Goal: Transaction & Acquisition: Purchase product/service

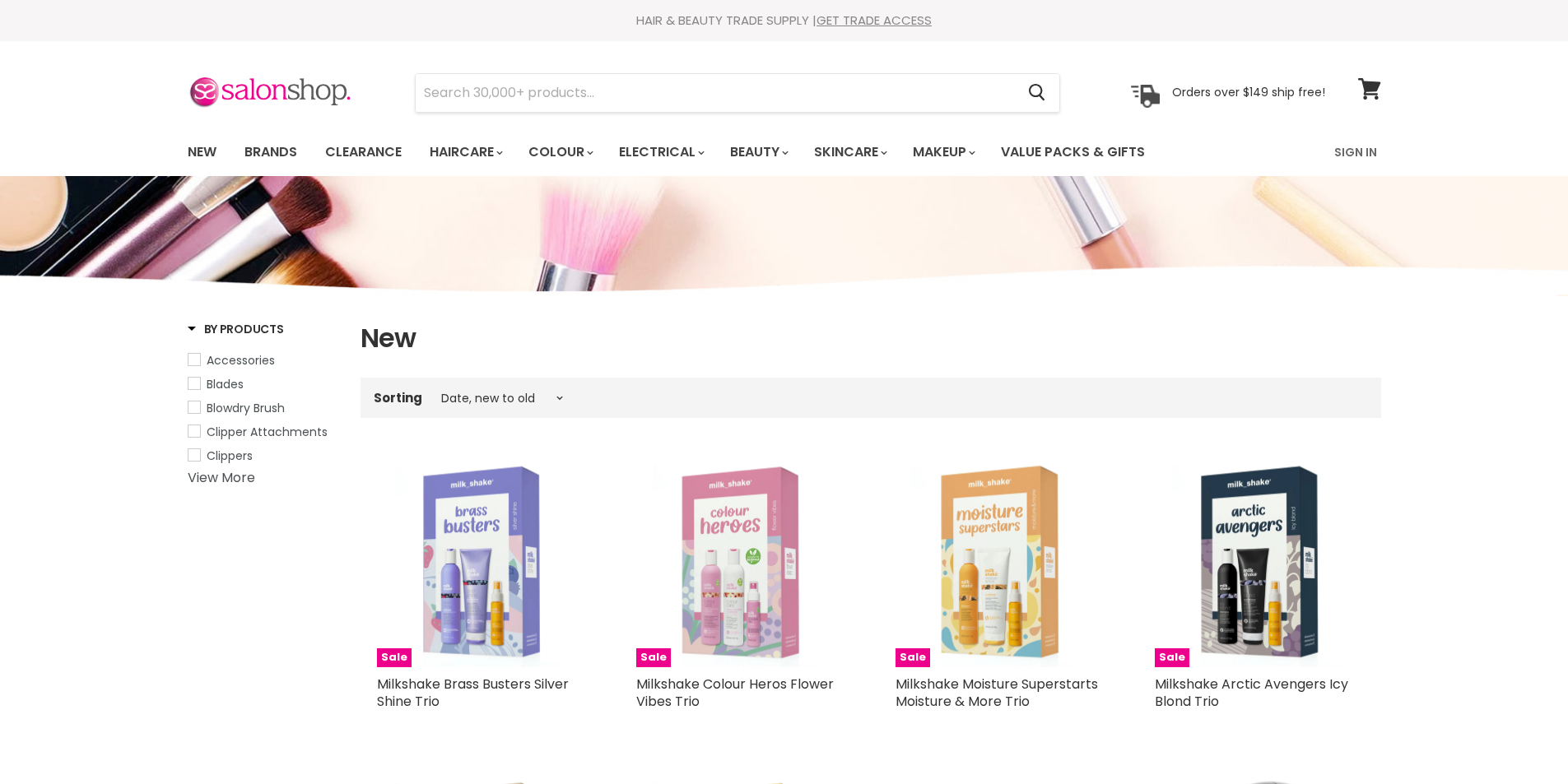
select select "created-descending"
click at [206, 147] on link "New" at bounding box center [201, 152] width 53 height 35
select select "created-descending"
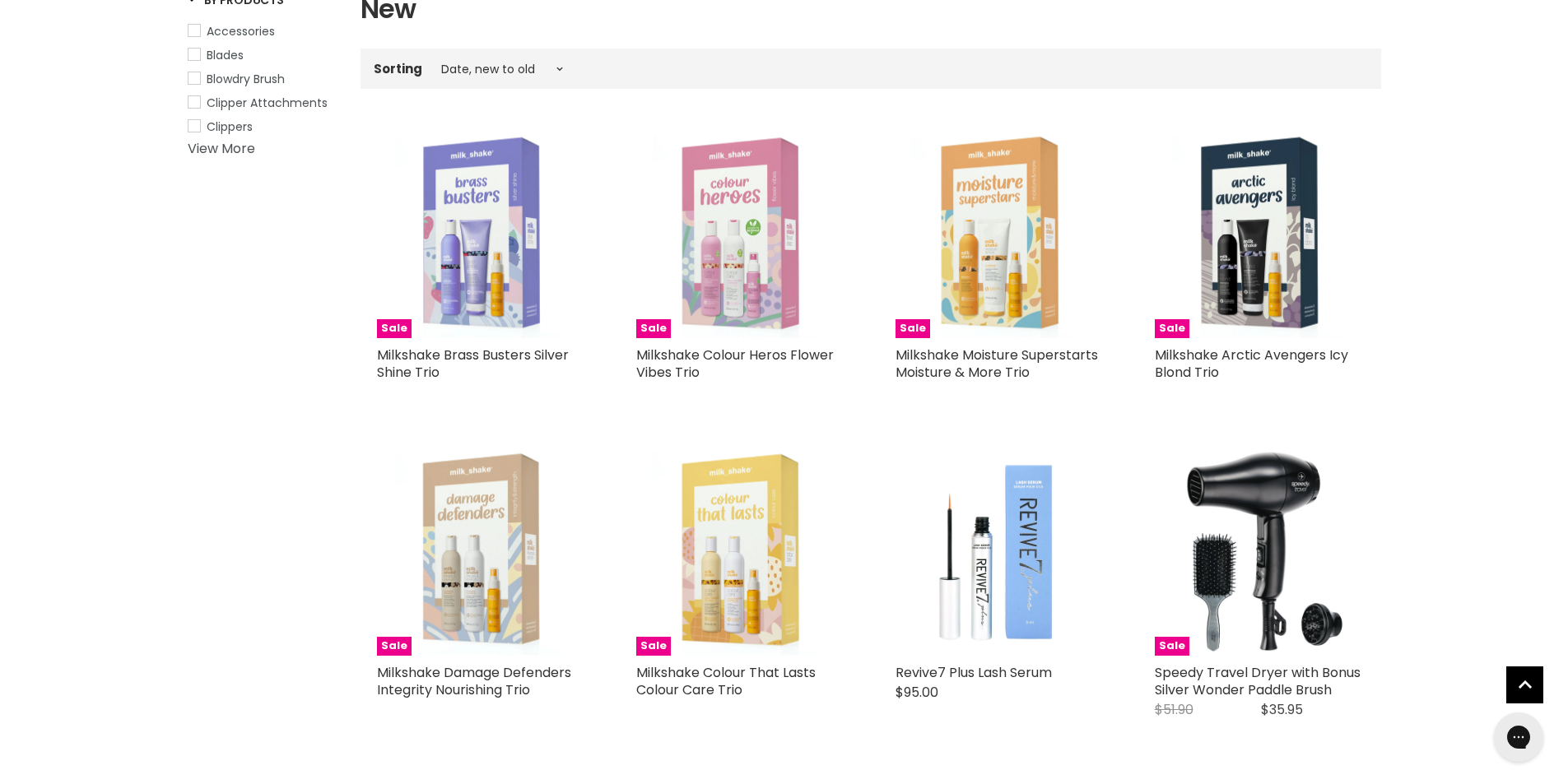
scroll to position [658, 0]
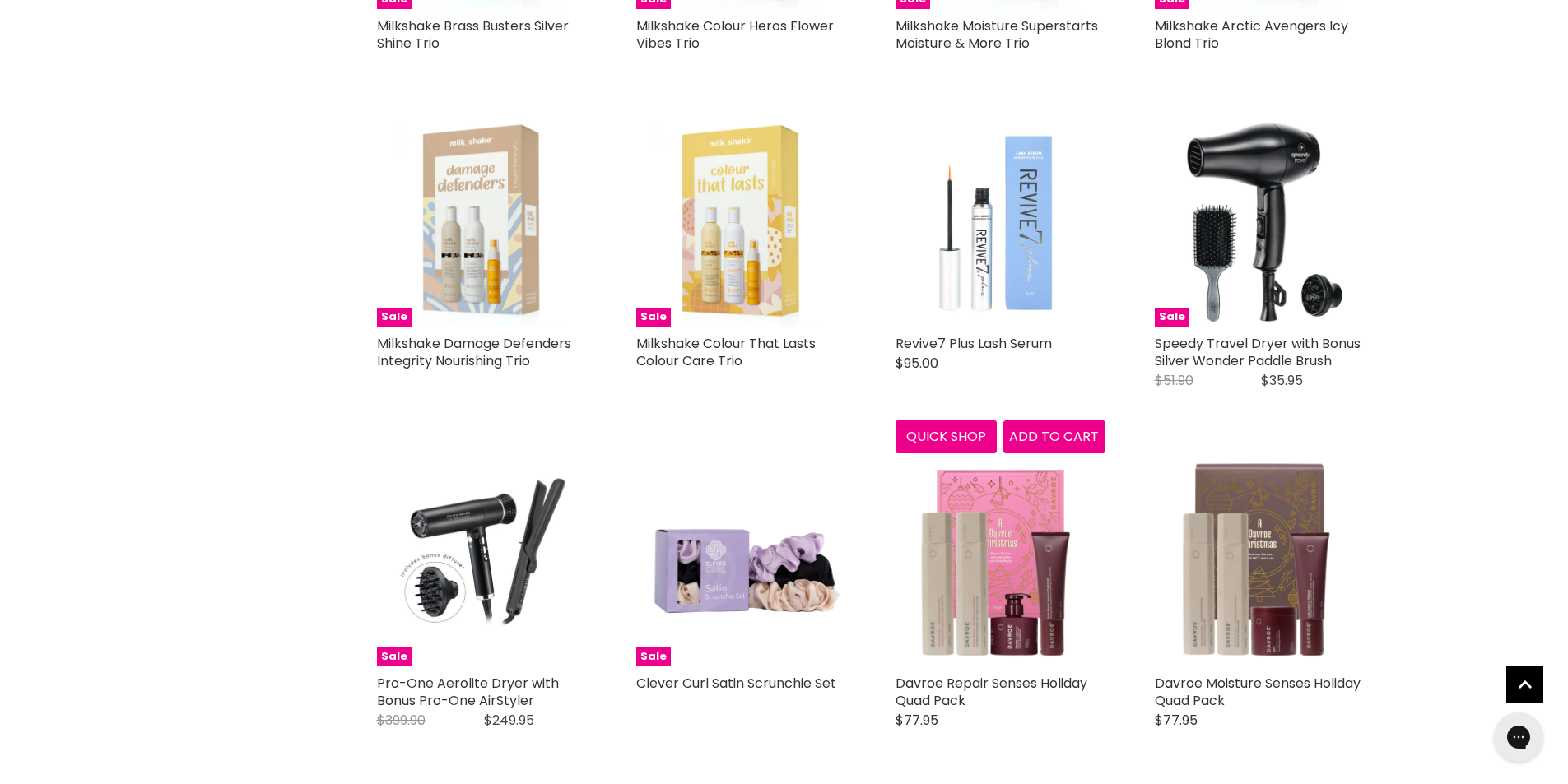
click at [1030, 257] on img "Main content" at bounding box center [1000, 222] width 210 height 210
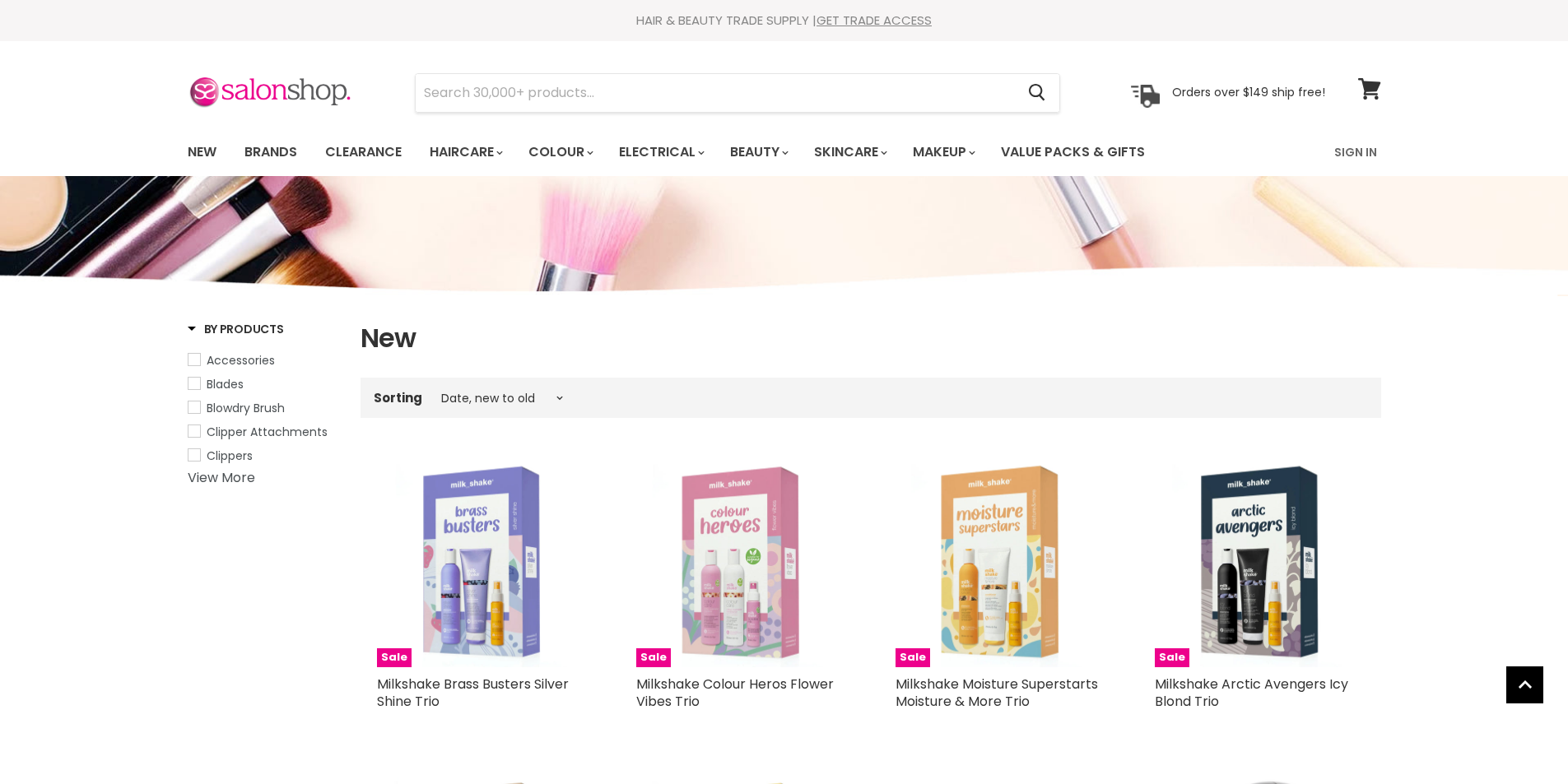
select select "created-descending"
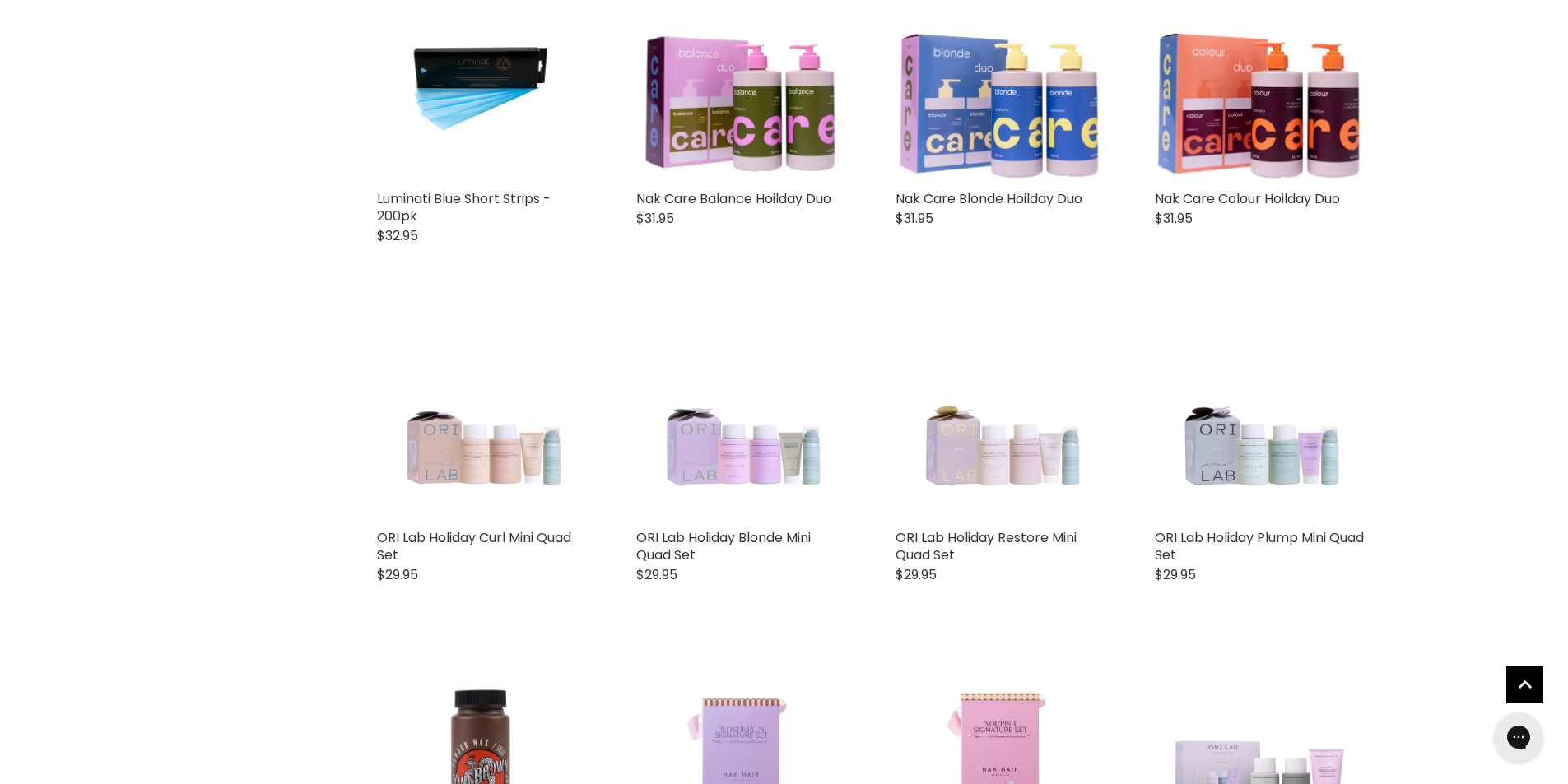
scroll to position [2569, 0]
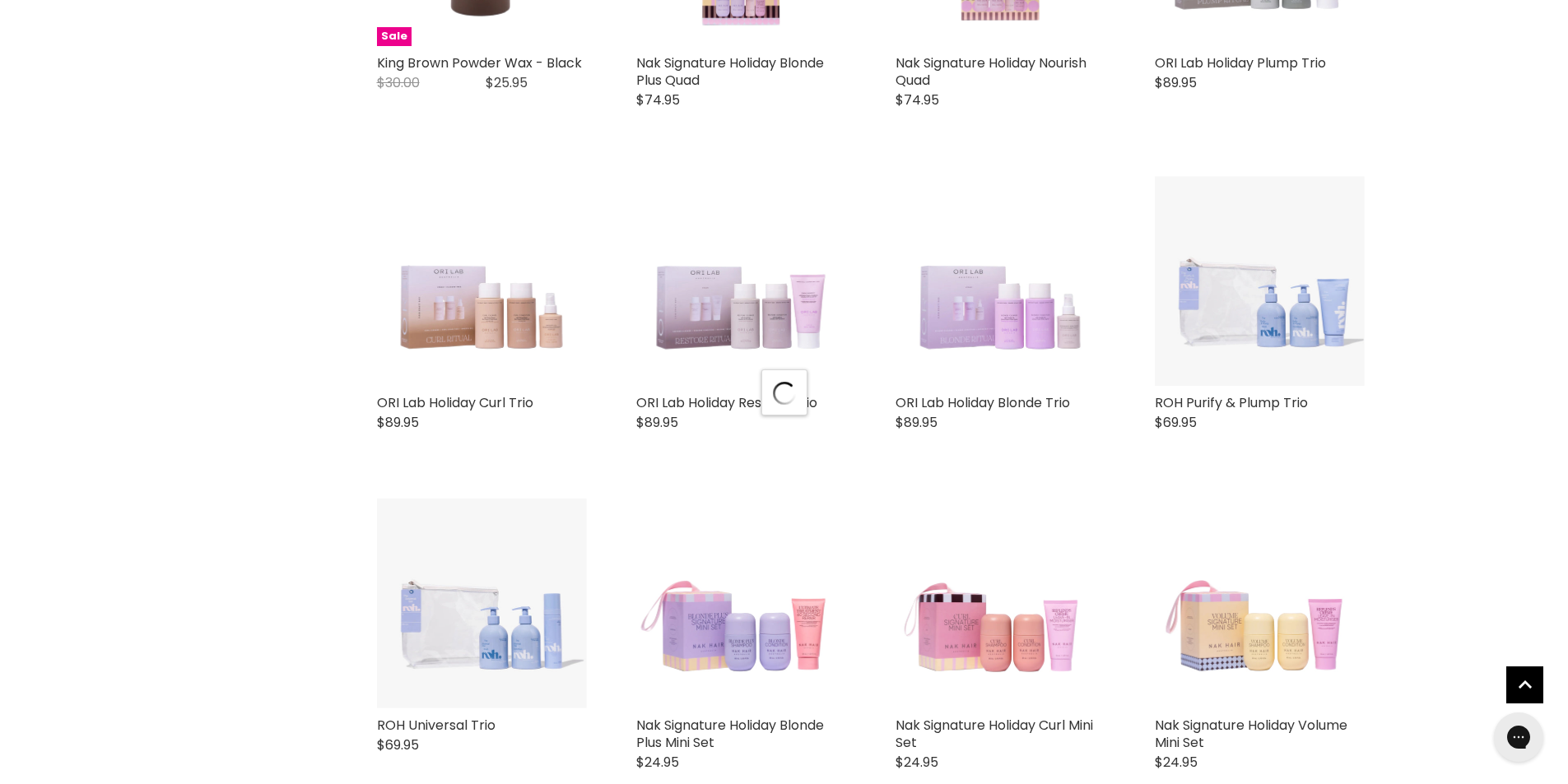
select select "created-descending"
